Goal: Task Accomplishment & Management: Complete application form

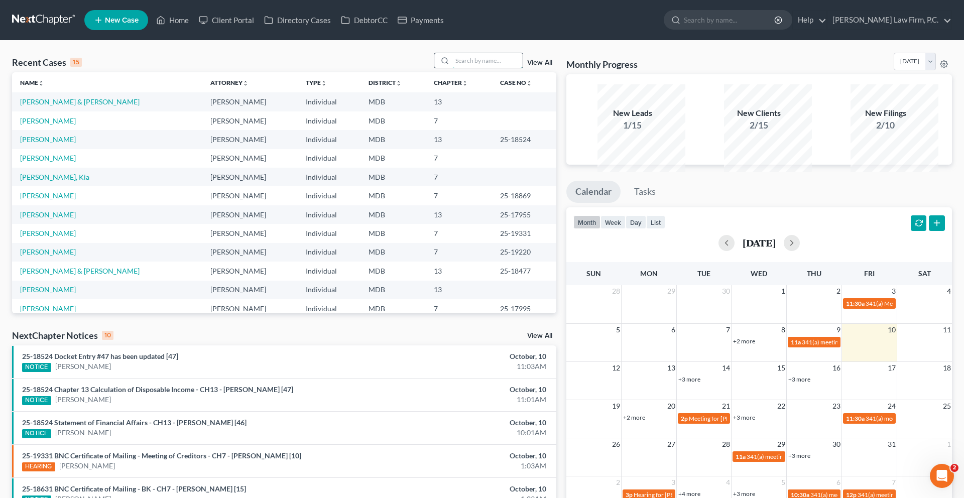
click at [452, 68] on input "search" at bounding box center [487, 60] width 70 height 15
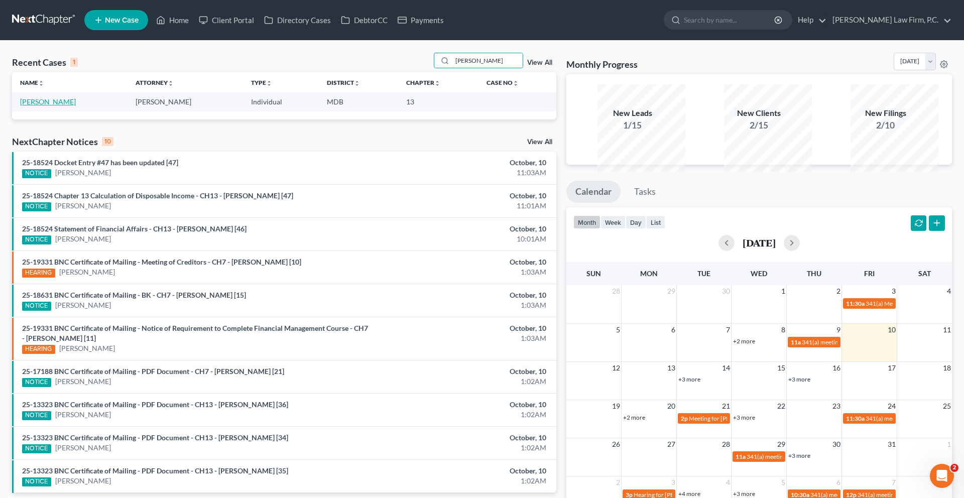
type input "[PERSON_NAME]"
click at [68, 106] on link "[PERSON_NAME]" at bounding box center [48, 101] width 56 height 9
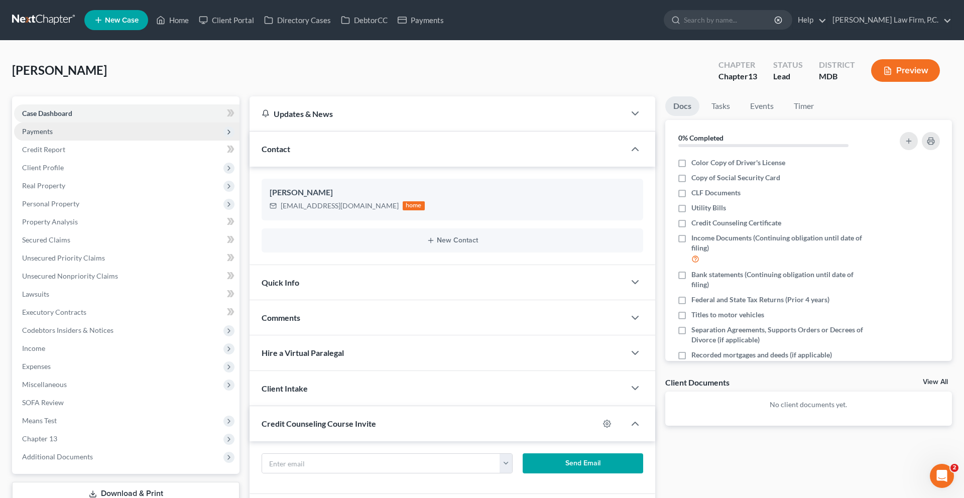
click at [94, 141] on span "Payments" at bounding box center [126, 132] width 225 height 18
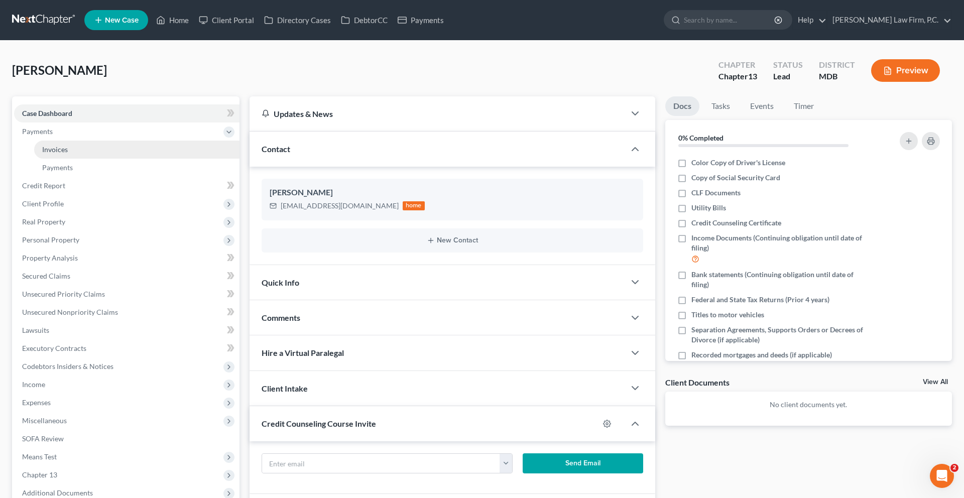
click at [94, 159] on link "Invoices" at bounding box center [136, 150] width 205 height 18
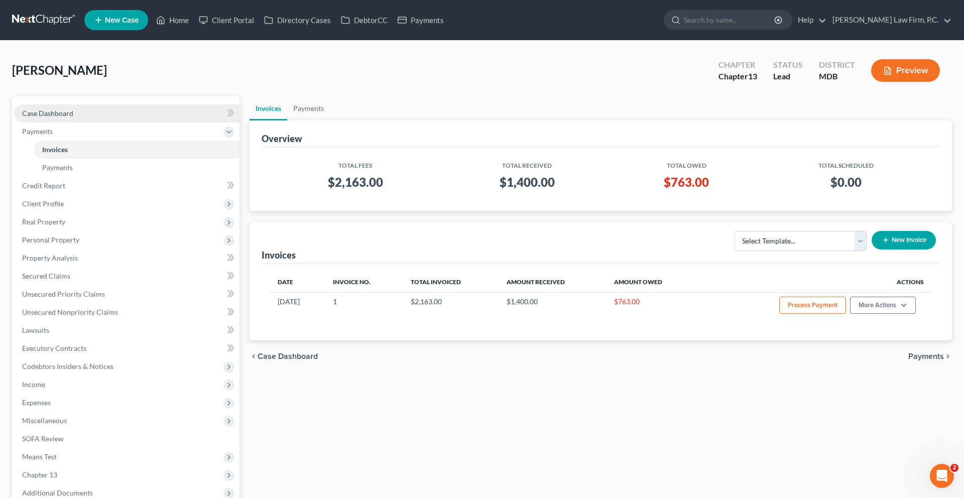
click at [127, 123] on link "Case Dashboard" at bounding box center [126, 113] width 225 height 18
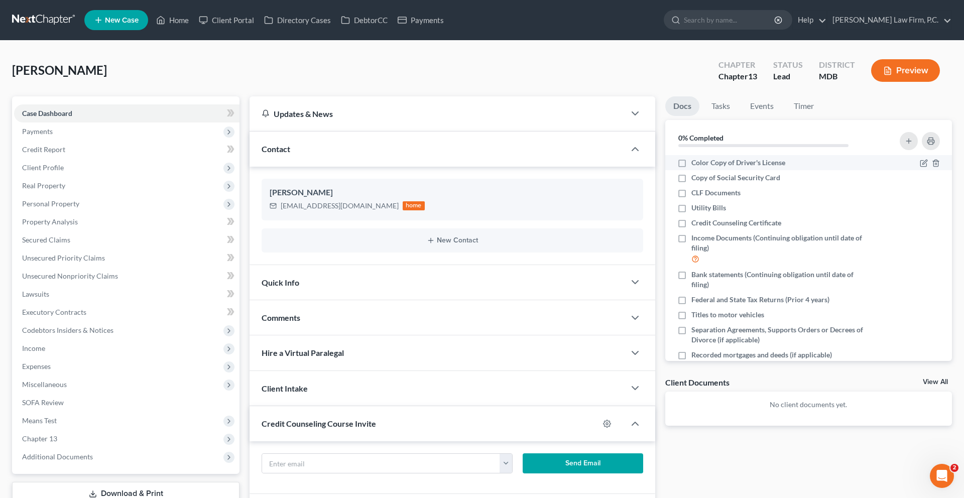
click at [712, 168] on span "Color Copy of Driver's License" at bounding box center [739, 163] width 94 height 10
click at [702, 164] on input "Color Copy of Driver's License" at bounding box center [699, 161] width 7 height 7
checkbox input "true"
click at [714, 183] on span "Copy of Social Security Card" at bounding box center [736, 178] width 89 height 10
click at [702, 179] on input "Copy of Social Security Card" at bounding box center [699, 176] width 7 height 7
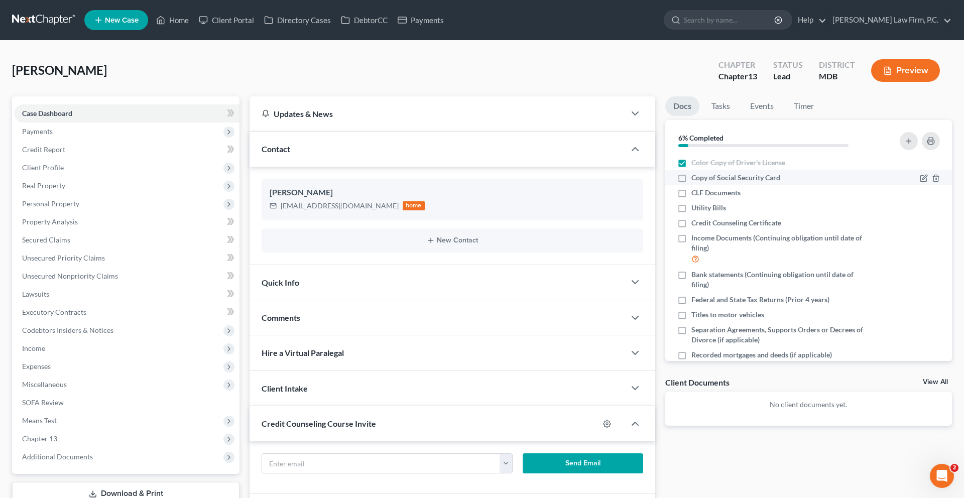
checkbox input "true"
click at [708, 198] on span "CLF Documents" at bounding box center [716, 193] width 49 height 10
click at [702, 194] on input "CLF Documents" at bounding box center [699, 191] width 7 height 7
checkbox input "true"
click at [726, 228] on span "Credit Counseling Certificate" at bounding box center [737, 223] width 90 height 10
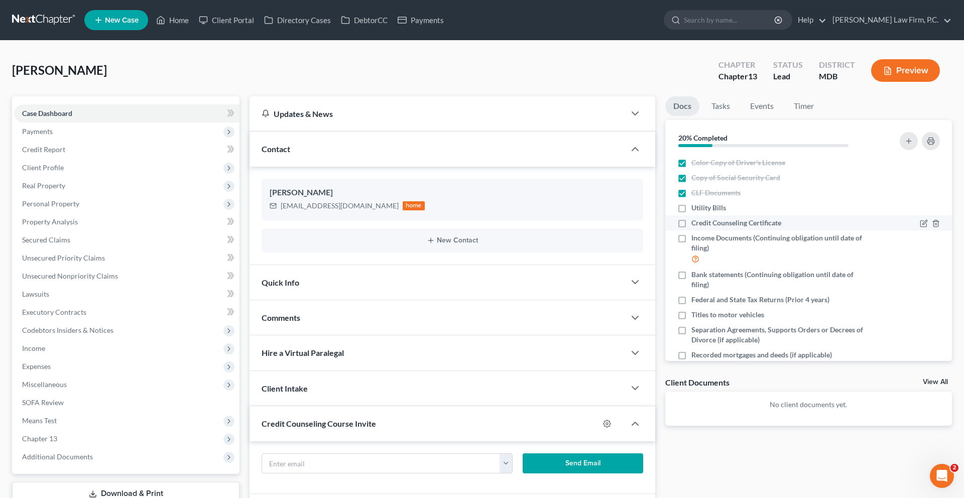
click at [702, 224] on input "Credit Counseling Certificate" at bounding box center [699, 221] width 7 height 7
checkbox input "true"
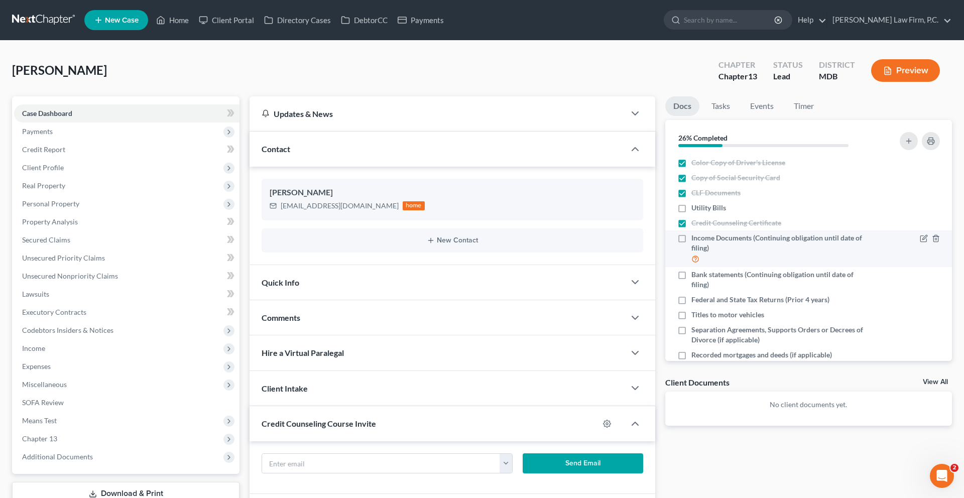
click at [772, 253] on span "Income Documents (Continuing obligation until date of filing)" at bounding box center [782, 243] width 180 height 20
click at [702, 240] on input "Income Documents (Continuing obligation until date of filing)" at bounding box center [699, 236] width 7 height 7
checkbox input "true"
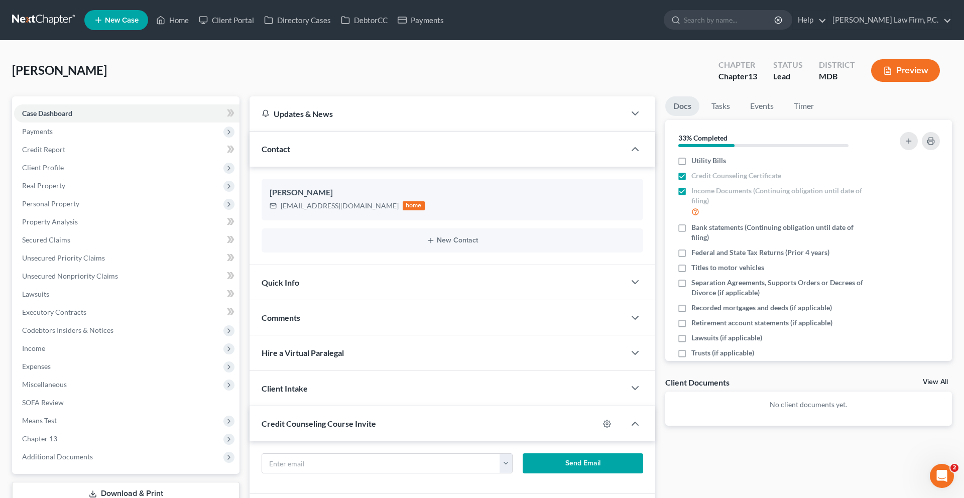
scroll to position [49, 0]
drag, startPoint x: 741, startPoint y: 344, endPoint x: 741, endPoint y: 361, distance: 16.6
click at [741, 271] on span "Titles to motor vehicles" at bounding box center [728, 266] width 73 height 10
click at [702, 268] on input "Titles to motor vehicles" at bounding box center [699, 264] width 7 height 7
checkbox input "true"
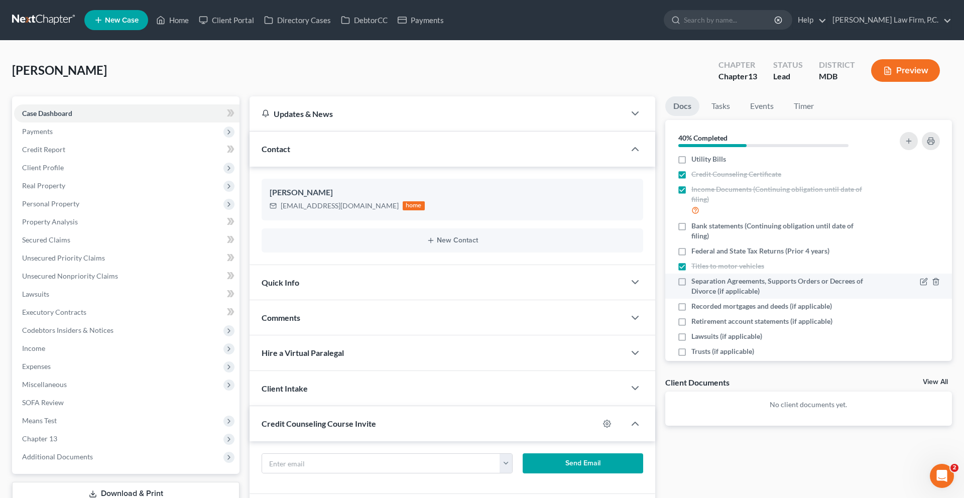
click at [741, 296] on span "Separation Agreements, Supports Orders or Decrees of Divorce (if applicable)" at bounding box center [782, 286] width 180 height 20
click at [702, 283] on input "Separation Agreements, Supports Orders or Decrees of Divorce (if applicable)" at bounding box center [699, 279] width 7 height 7
checkbox input "true"
click at [741, 311] on span "Recorded mortgages and deeds (if applicable)" at bounding box center [762, 306] width 141 height 10
click at [702, 308] on input "Recorded mortgages and deeds (if applicable)" at bounding box center [699, 304] width 7 height 7
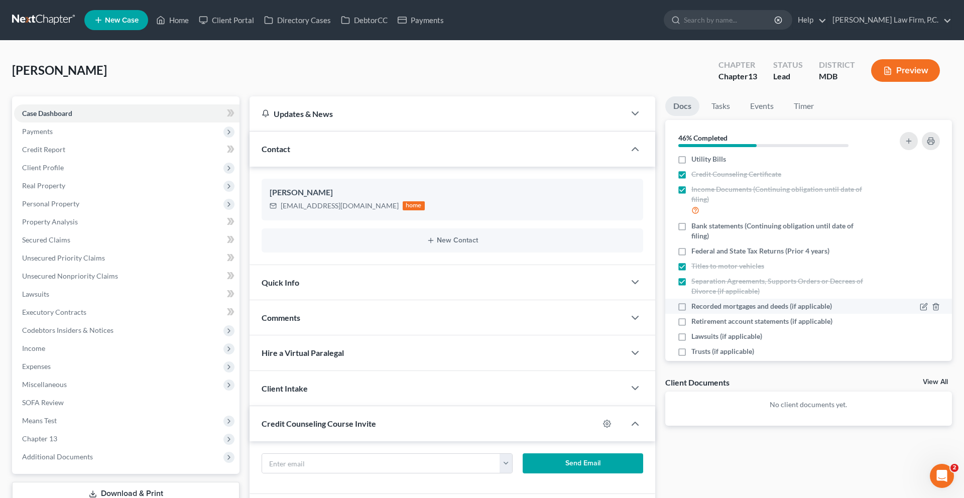
checkbox input "true"
click at [739, 326] on span "Retirement account statements (if applicable)" at bounding box center [762, 321] width 141 height 10
click at [702, 323] on input "Retirement account statements (if applicable)" at bounding box center [699, 319] width 7 height 7
checkbox input "true"
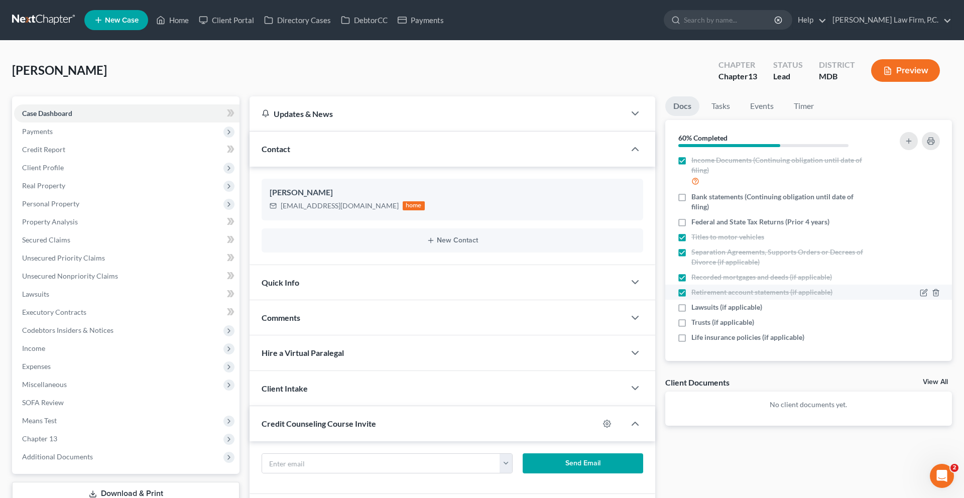
scroll to position [116, 0]
click at [900, 150] on button "button" at bounding box center [909, 141] width 18 height 18
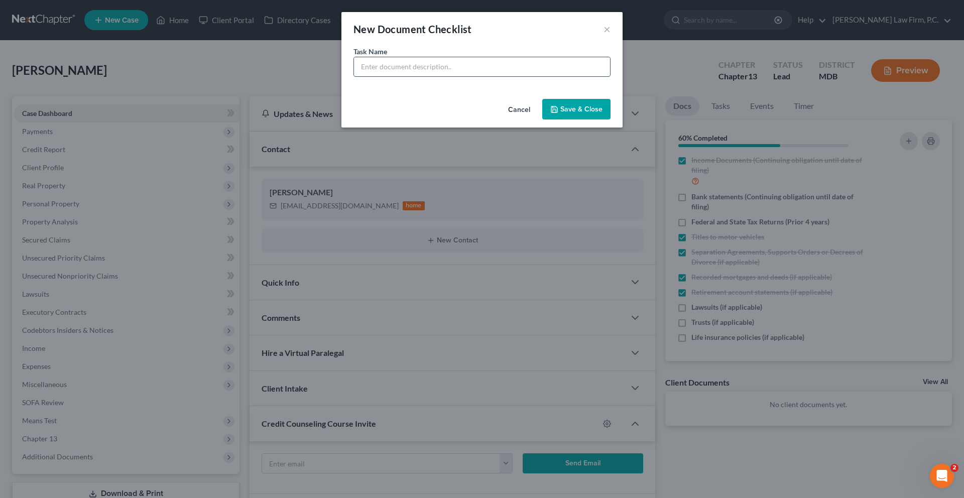
click at [551, 76] on input "text" at bounding box center [482, 66] width 256 height 19
type input "Door Dash Income Document(s) - Last 6 Months (if applicable)"
click at [608, 120] on button "Save & Close" at bounding box center [576, 109] width 68 height 21
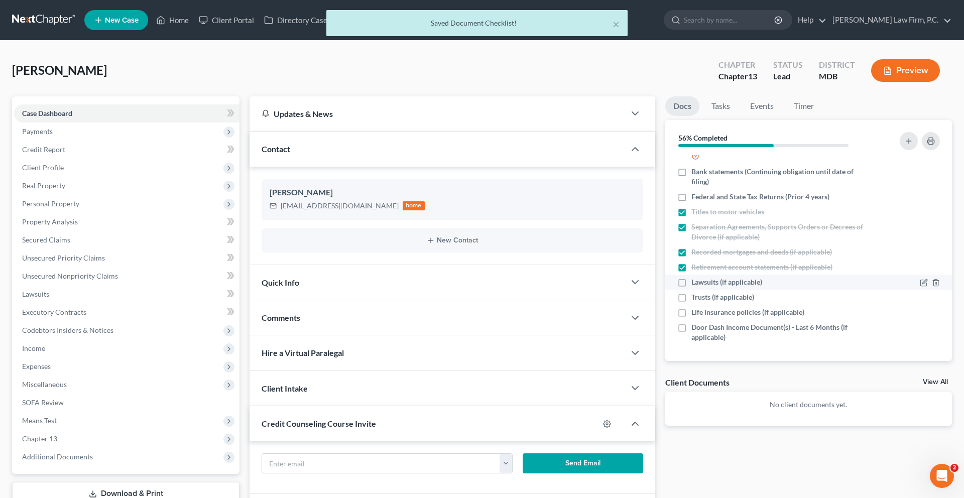
click at [743, 287] on span "Lawsuits (if applicable)" at bounding box center [727, 282] width 71 height 10
click at [702, 284] on input "Lawsuits (if applicable)" at bounding box center [699, 280] width 7 height 7
checkbox input "true"
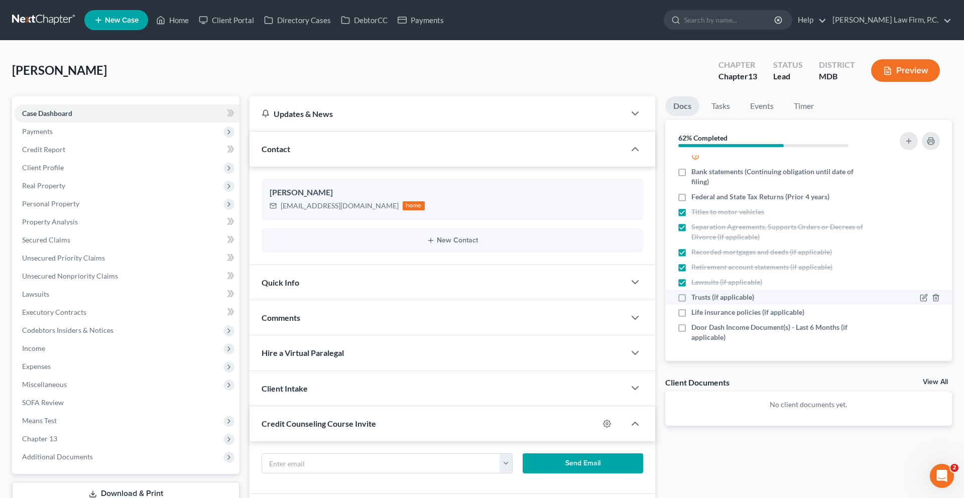
click at [744, 302] on span "Trusts (if applicable)" at bounding box center [723, 297] width 63 height 10
click at [702, 299] on input "Trusts (if applicable)" at bounding box center [699, 295] width 7 height 7
checkbox input "true"
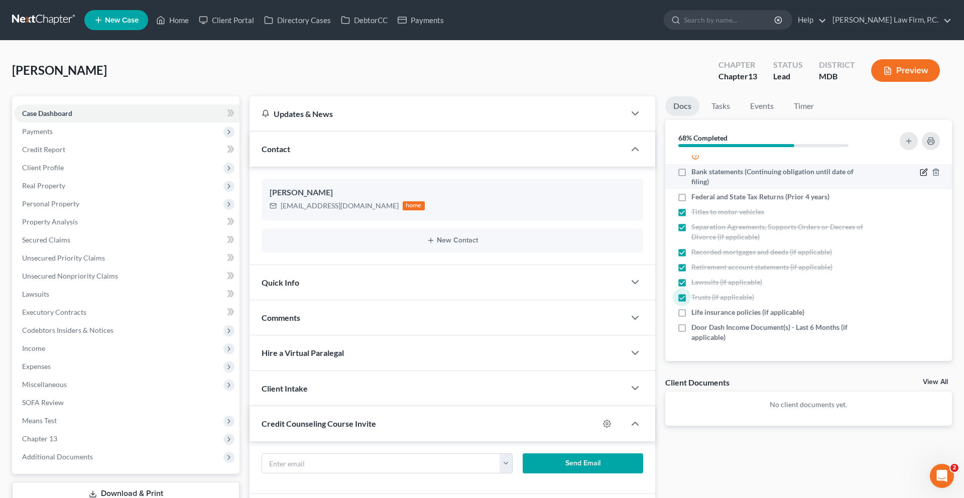
click at [920, 176] on icon "button" at bounding box center [924, 172] width 8 height 8
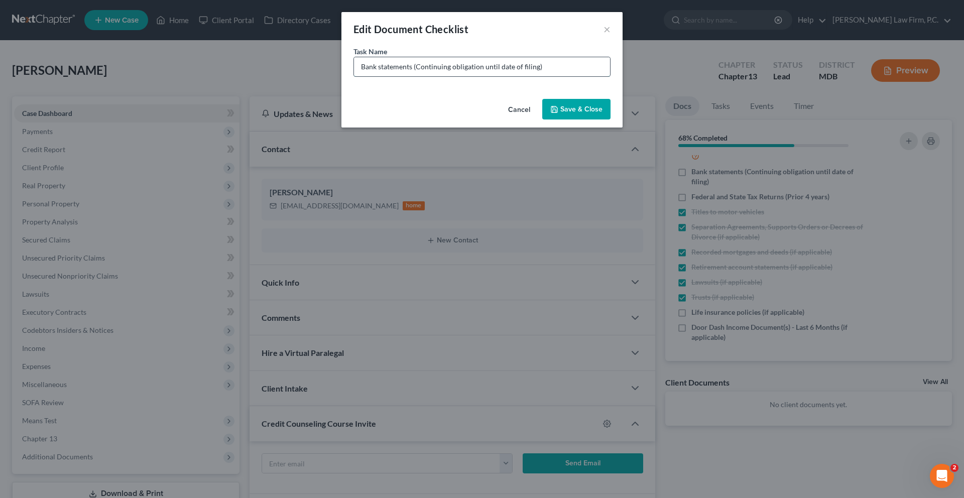
drag, startPoint x: 561, startPoint y: 90, endPoint x: 406, endPoint y: 80, distance: 155.5
click at [406, 76] on input "Bank statements (Continuing obligation until date of filing)" at bounding box center [482, 66] width 256 height 19
click at [549, 76] on input "Bank statements ([PERSON_NAME], Chime, and Netspend)" at bounding box center [482, 66] width 256 height 19
type input "Bank statements ([PERSON_NAME], Chime, and Netspend) - 4 Months as Single PDFs …"
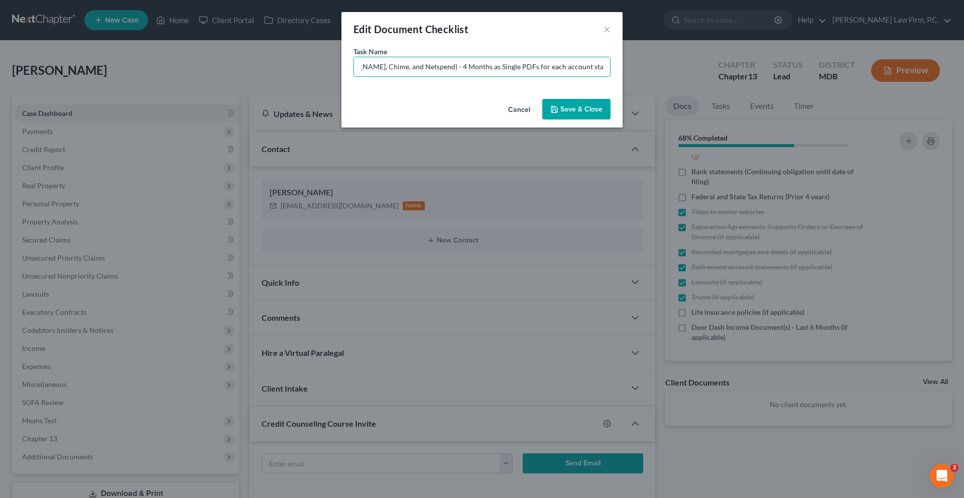
click at [595, 120] on button "Save & Close" at bounding box center [576, 109] width 68 height 21
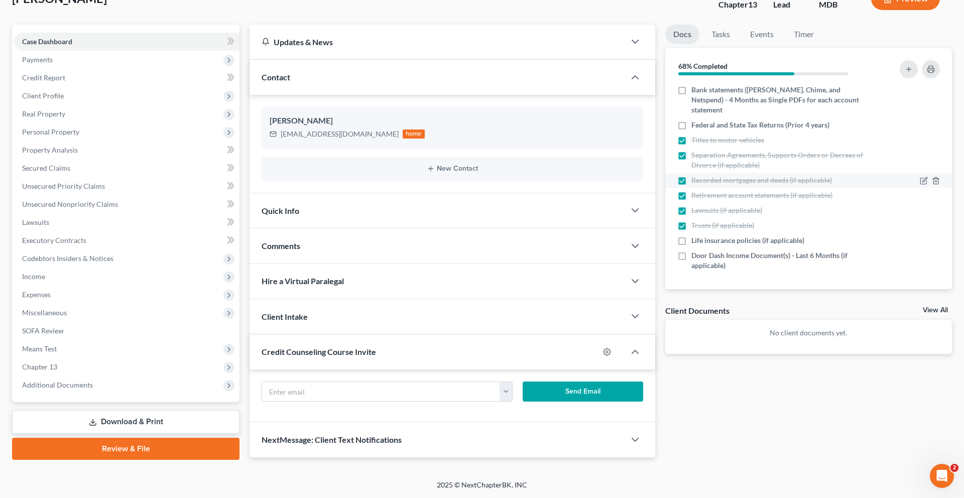
scroll to position [90, 0]
click at [781, 246] on span "Life insurance policies (if applicable)" at bounding box center [748, 241] width 113 height 10
click at [702, 242] on input "Life insurance policies (if applicable)" at bounding box center [699, 239] width 7 height 7
checkbox input "true"
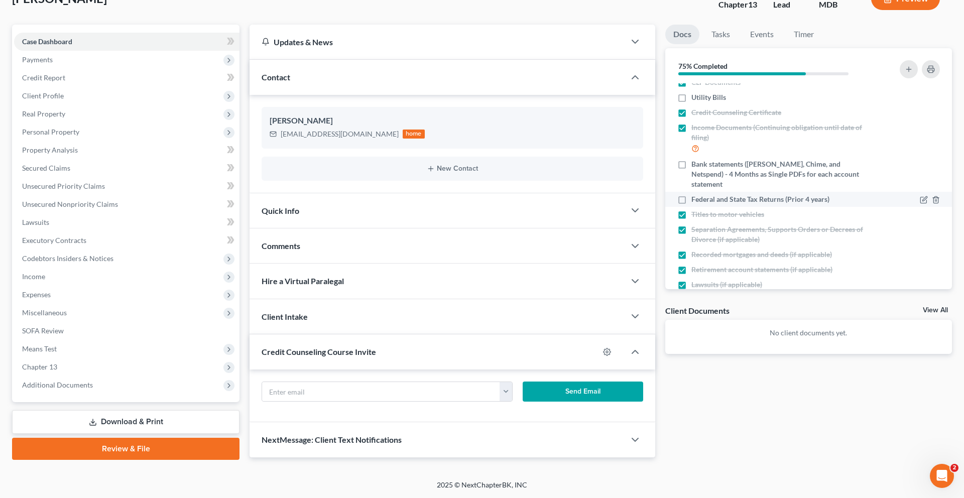
scroll to position [0, 0]
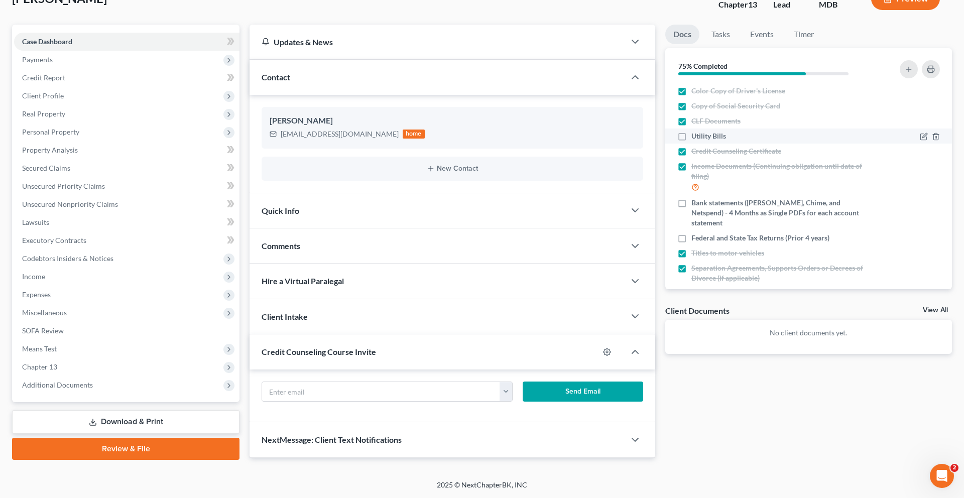
click at [921, 141] on div at bounding box center [930, 136] width 20 height 10
click at [923, 138] on icon "button" at bounding box center [925, 136] width 5 height 5
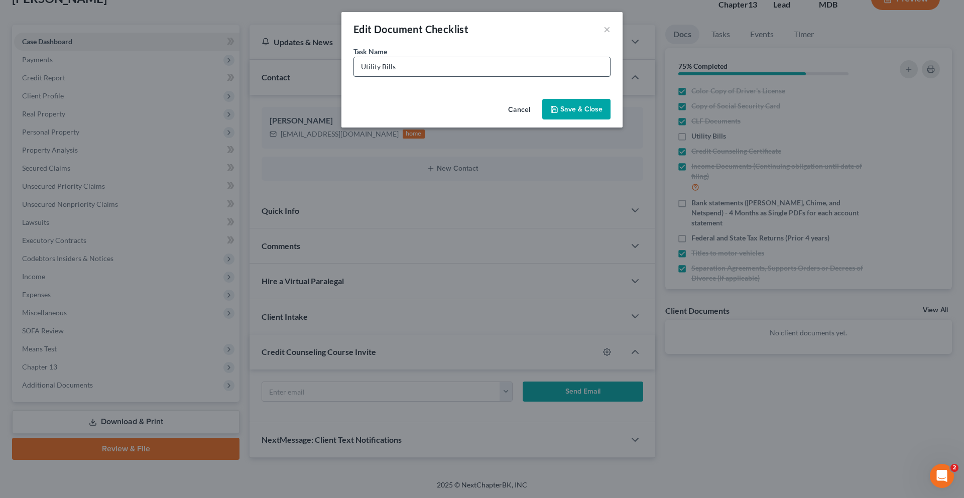
click at [490, 76] on input "Utility Bills" at bounding box center [482, 66] width 256 height 19
type input "Utility Bills (if past due)"
click at [611, 120] on button "Save & Close" at bounding box center [576, 109] width 68 height 21
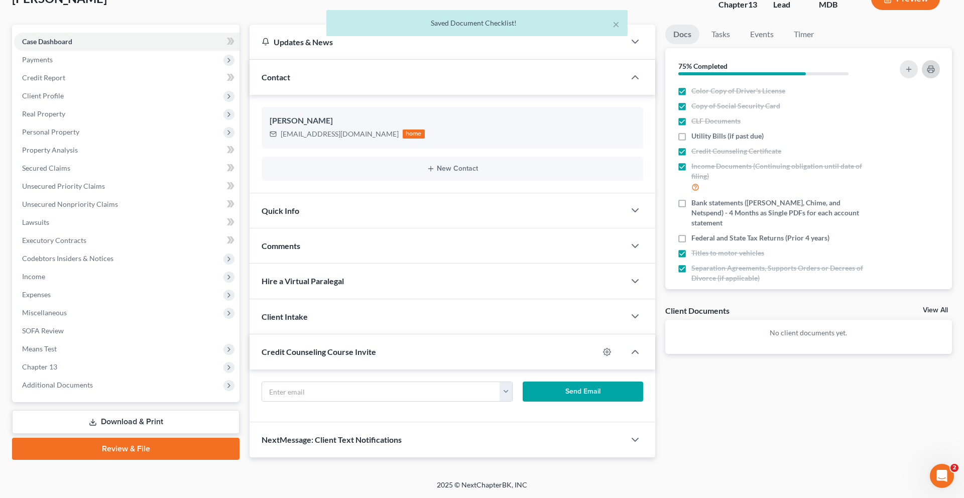
click at [927, 73] on icon "button" at bounding box center [931, 69] width 8 height 8
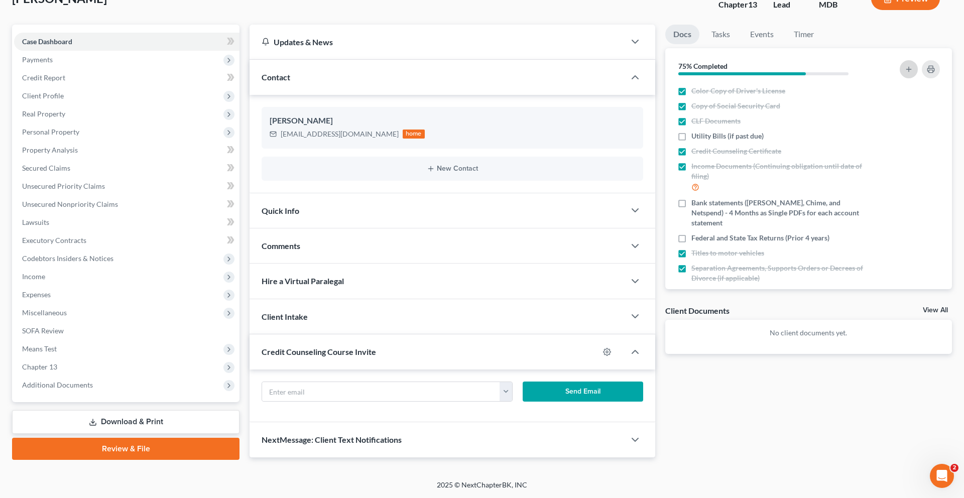
click at [905, 73] on icon "button" at bounding box center [909, 69] width 8 height 8
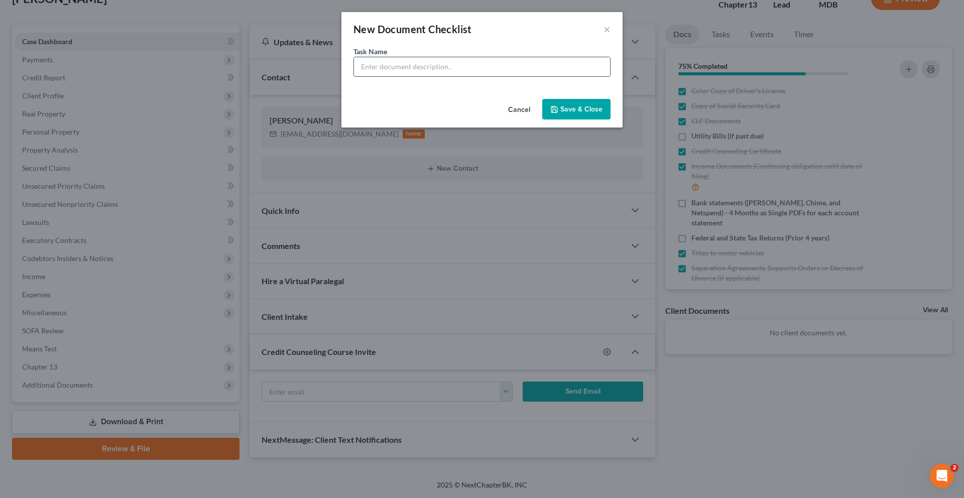
click at [568, 76] on input "text" at bounding box center [482, 66] width 256 height 19
type input "Attorney and Filing Fees ($763)"
click at [580, 120] on button "Save & Close" at bounding box center [576, 109] width 68 height 21
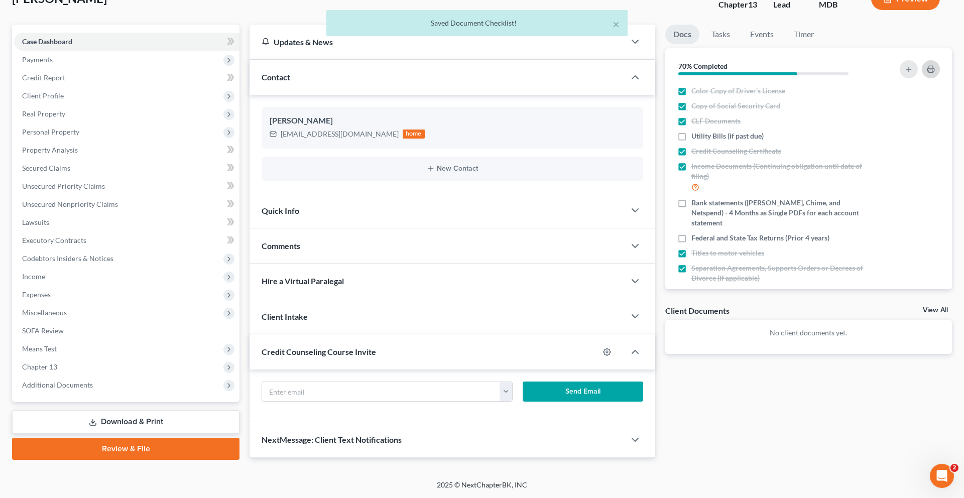
click at [922, 78] on button "button" at bounding box center [931, 69] width 18 height 18
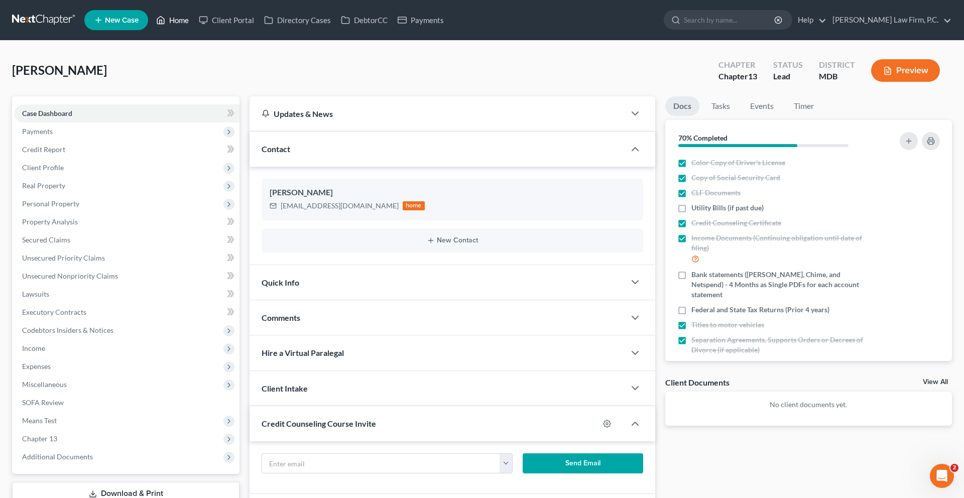
click at [194, 28] on link "Home" at bounding box center [172, 20] width 43 height 18
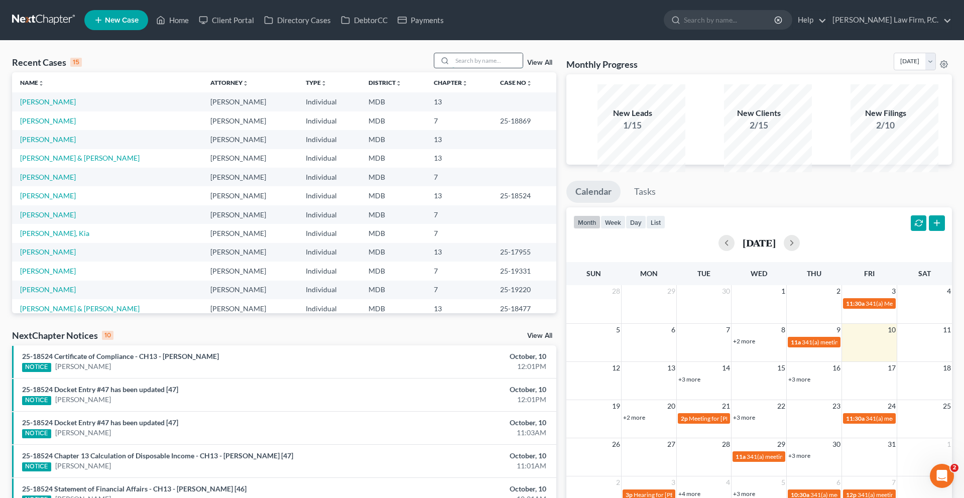
click at [452, 68] on input "search" at bounding box center [487, 60] width 70 height 15
type input "[PERSON_NAME]"
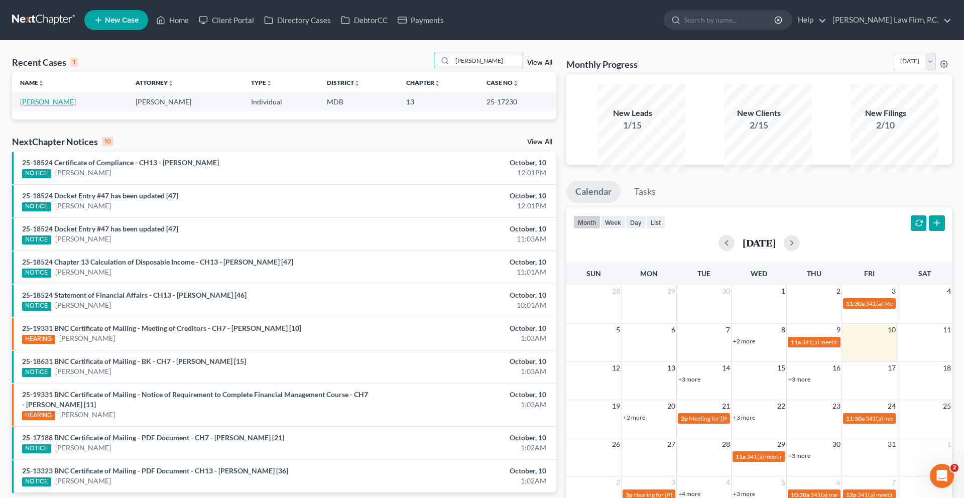
click at [65, 106] on link "[PERSON_NAME]" at bounding box center [48, 101] width 56 height 9
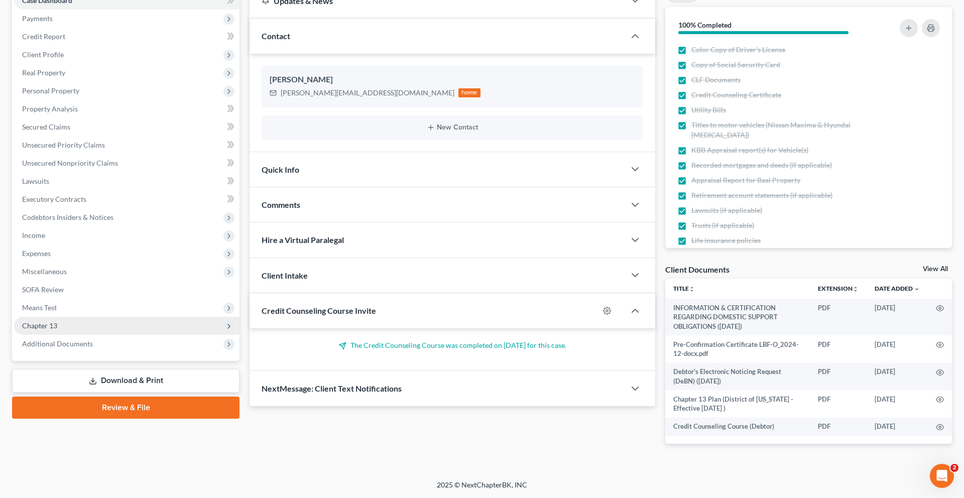
scroll to position [287, 0]
click at [74, 339] on span "Additional Documents" at bounding box center [57, 343] width 71 height 9
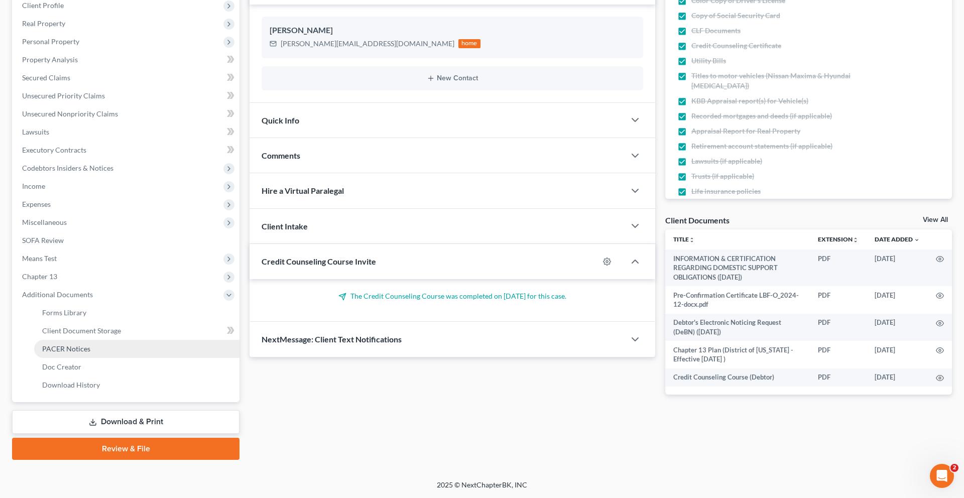
click at [80, 348] on span "PACER Notices" at bounding box center [66, 349] width 48 height 9
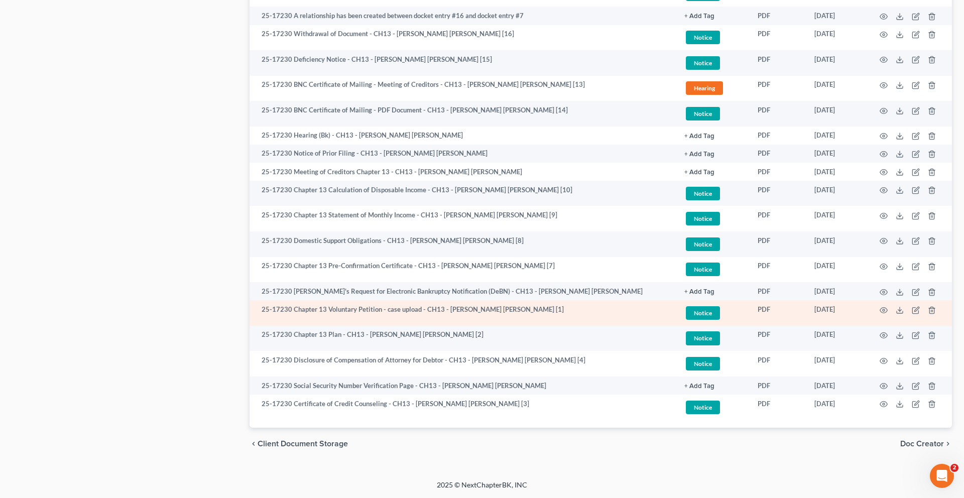
scroll to position [1263, 0]
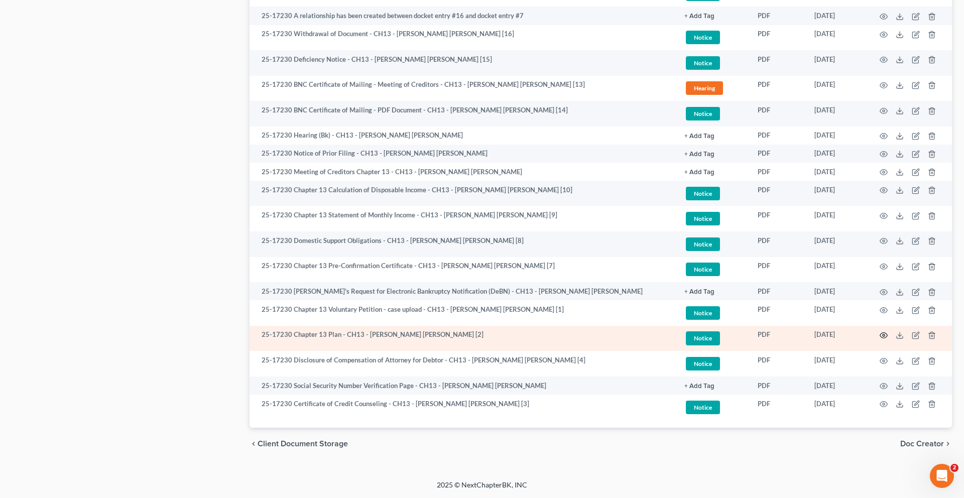
click at [883, 334] on circle "button" at bounding box center [884, 335] width 2 height 2
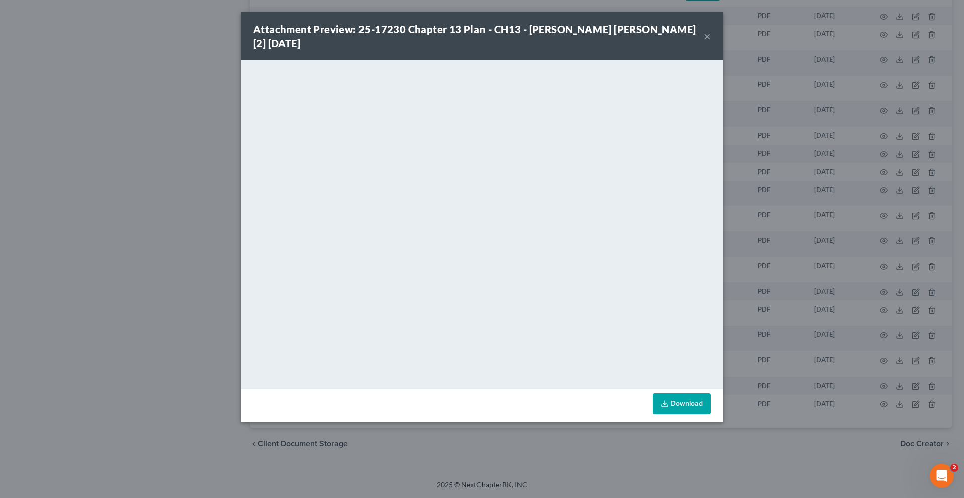
click at [711, 42] on button "×" at bounding box center [707, 36] width 7 height 12
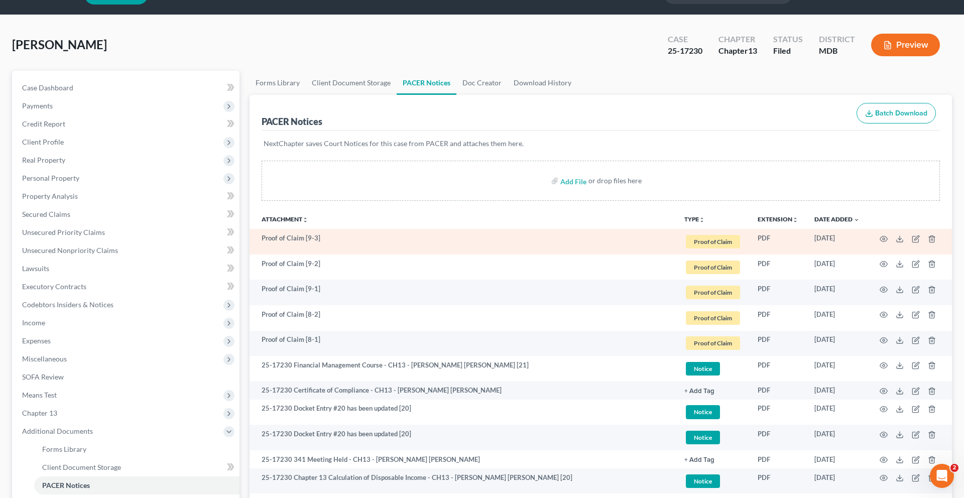
scroll to position [0, 0]
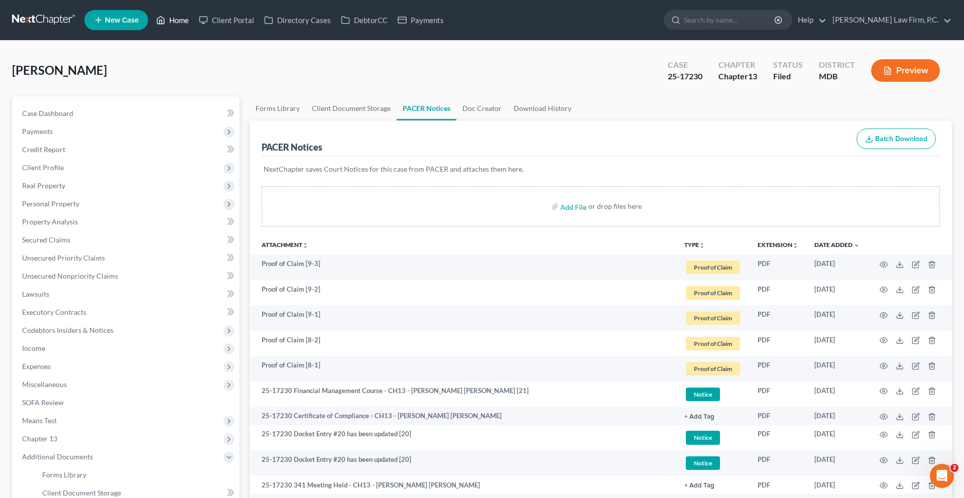
click at [194, 19] on link "Home" at bounding box center [172, 20] width 43 height 18
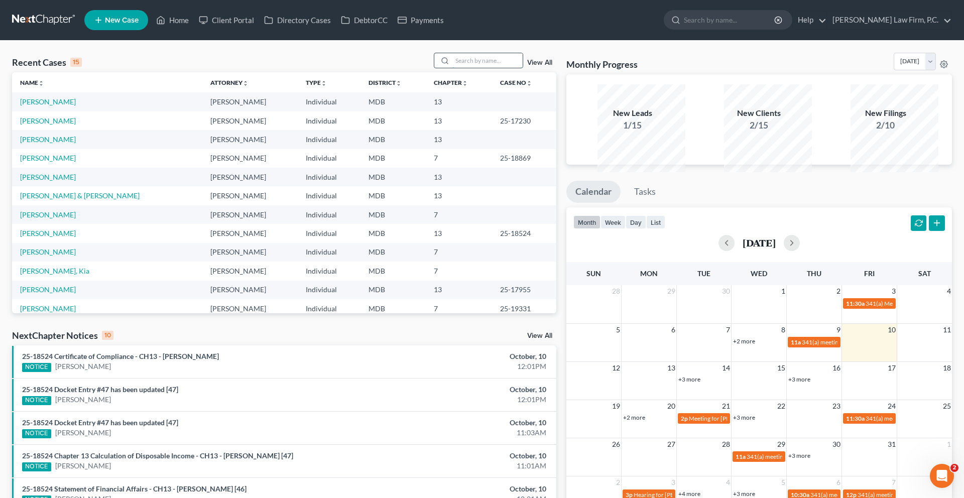
click at [467, 68] on input "search" at bounding box center [487, 60] width 70 height 15
type input "[PERSON_NAME]"
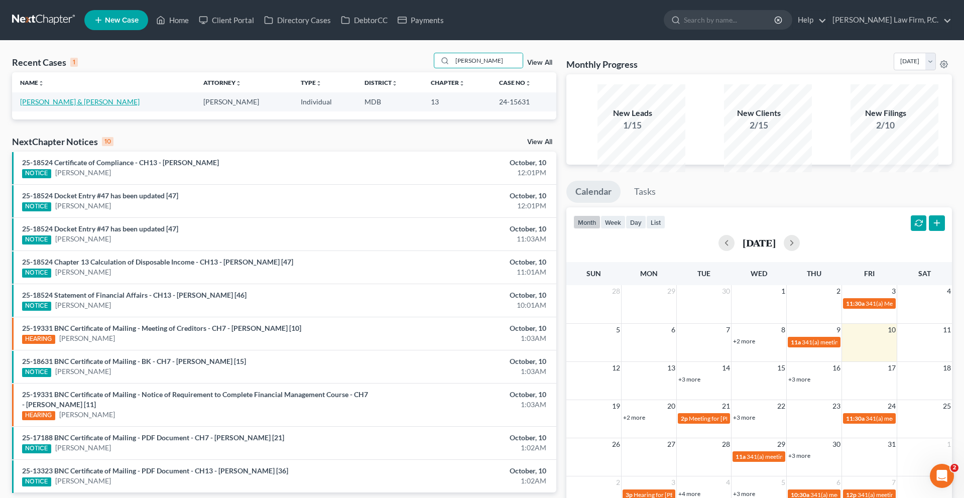
click at [49, 106] on link "[PERSON_NAME] & [PERSON_NAME]" at bounding box center [80, 101] width 120 height 9
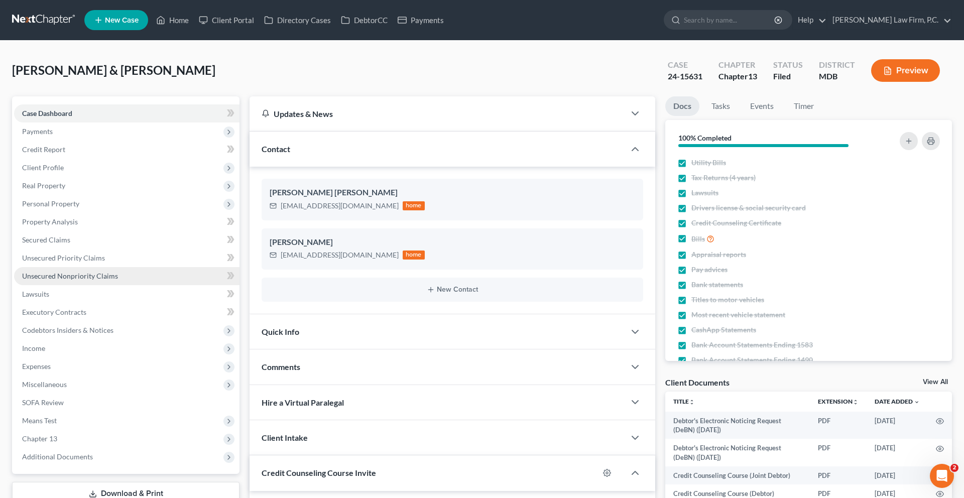
scroll to position [308, 0]
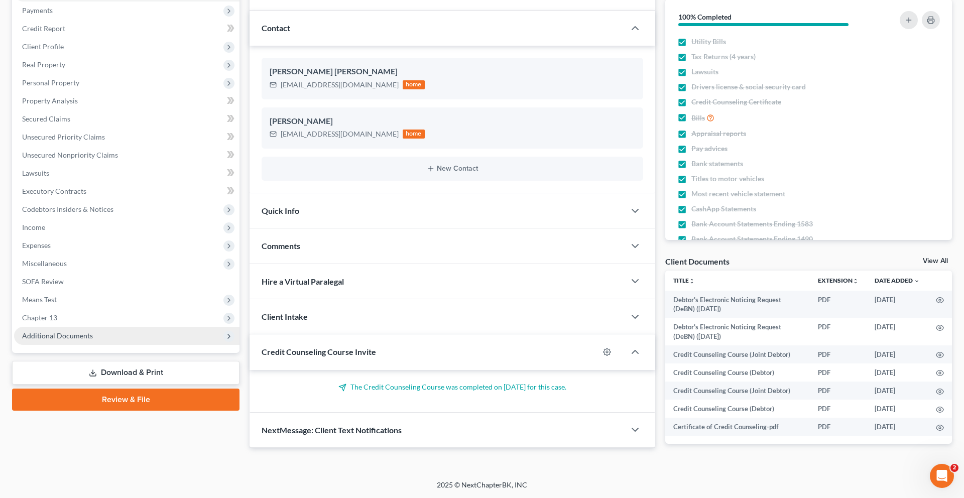
click at [75, 331] on span "Additional Documents" at bounding box center [57, 335] width 71 height 9
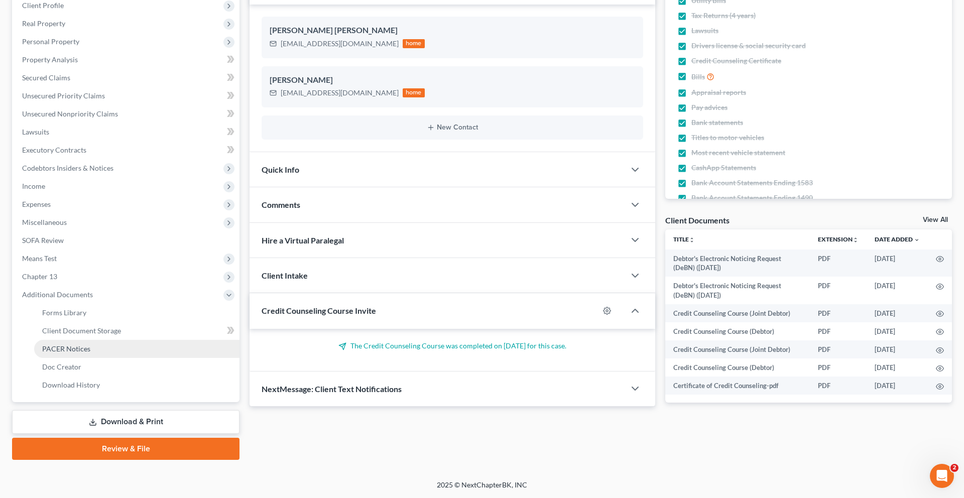
click at [88, 345] on span "PACER Notices" at bounding box center [66, 349] width 48 height 9
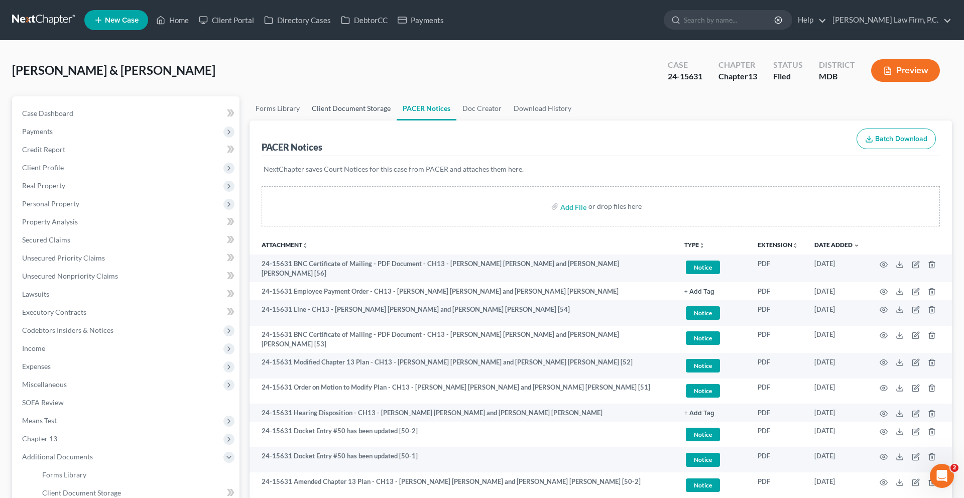
click at [364, 121] on link "Client Document Storage" at bounding box center [351, 108] width 91 height 24
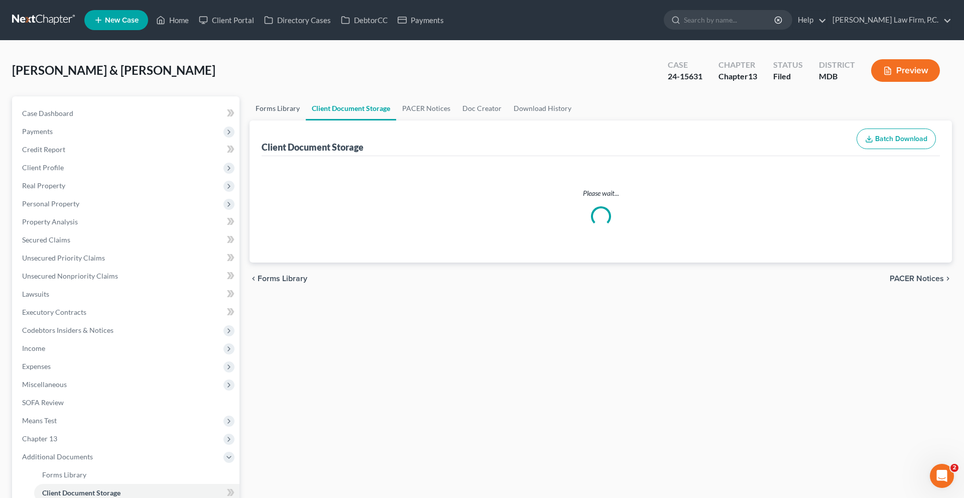
select select "14"
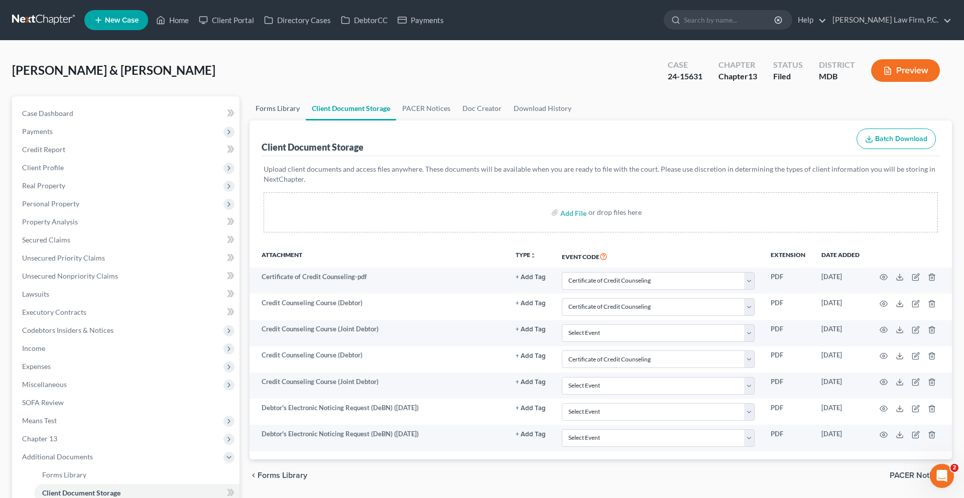
click at [285, 121] on link "Forms Library" at bounding box center [278, 108] width 56 height 24
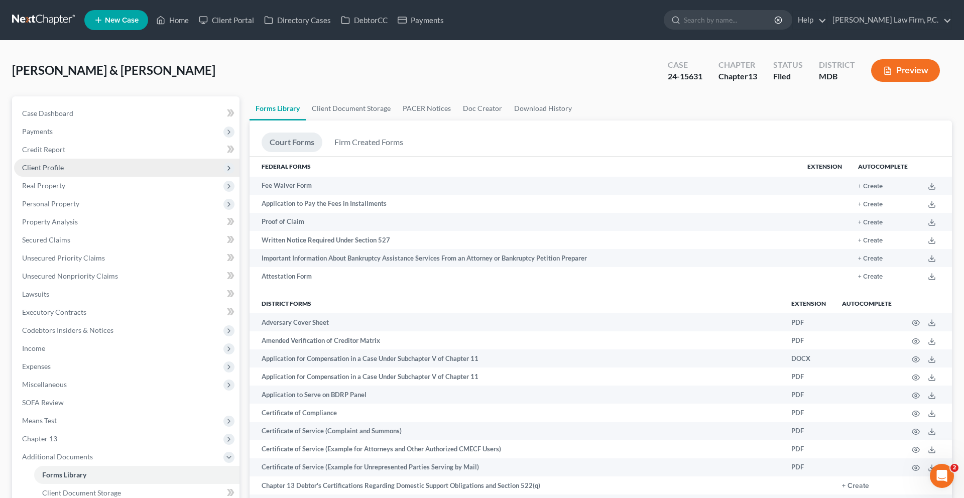
click at [60, 172] on span "Client Profile" at bounding box center [43, 167] width 42 height 9
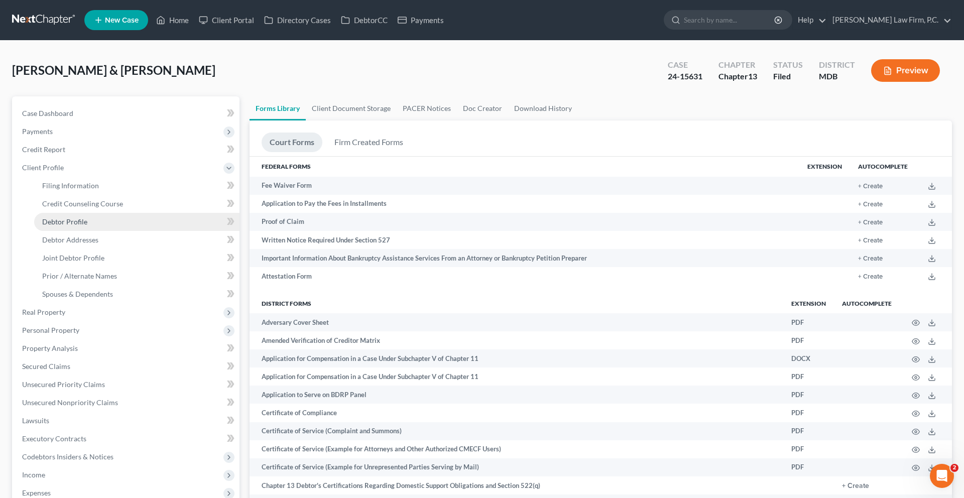
click at [70, 226] on span "Debtor Profile" at bounding box center [64, 221] width 45 height 9
select select "1"
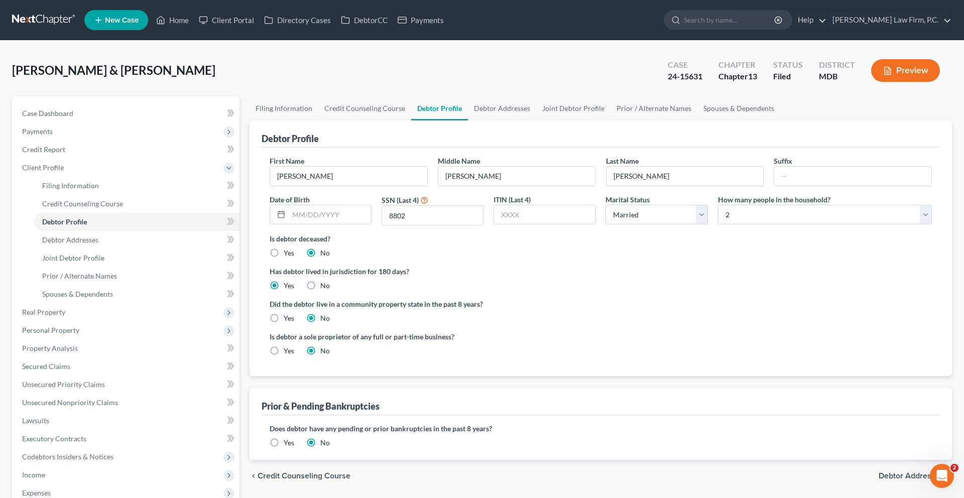
radio input "true"
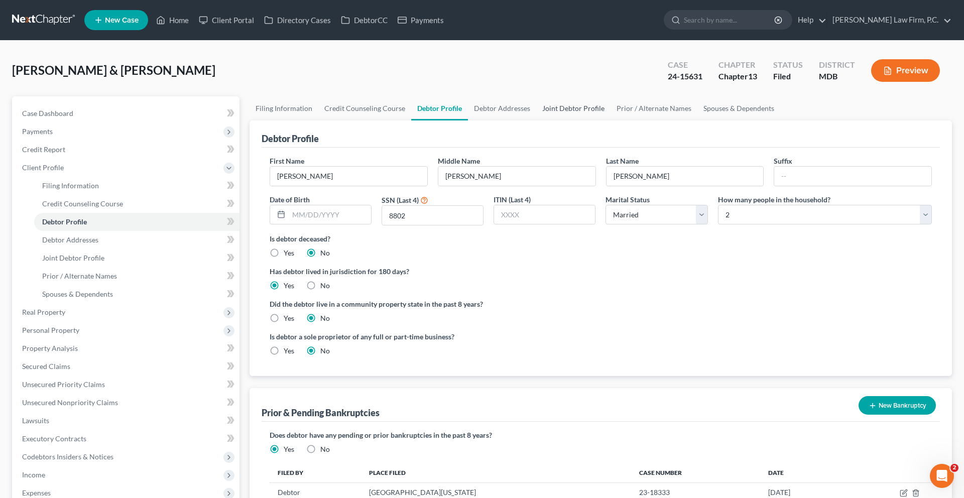
click at [611, 121] on link "Joint Debtor Profile" at bounding box center [573, 108] width 74 height 24
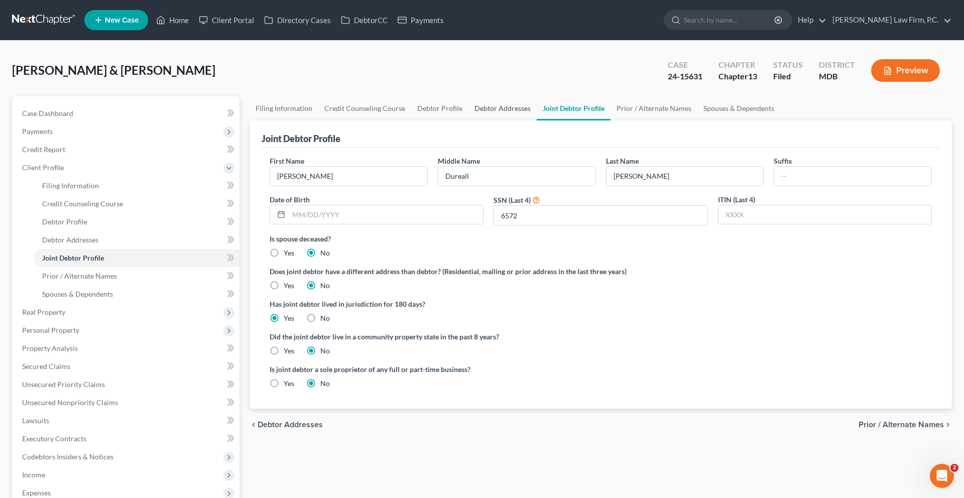
click at [537, 121] on link "Debtor Addresses" at bounding box center [503, 108] width 68 height 24
